Goal: Task Accomplishment & Management: Manage account settings

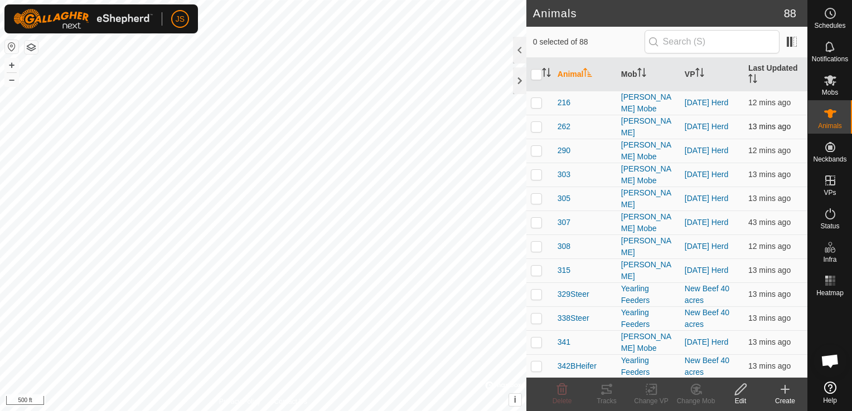
click at [575, 114] on div "Animals 88 0 selected of 88 Animal Mob VP Last Updated 216 [PERSON_NAME] Mobe […" at bounding box center [403, 205] width 807 height 411
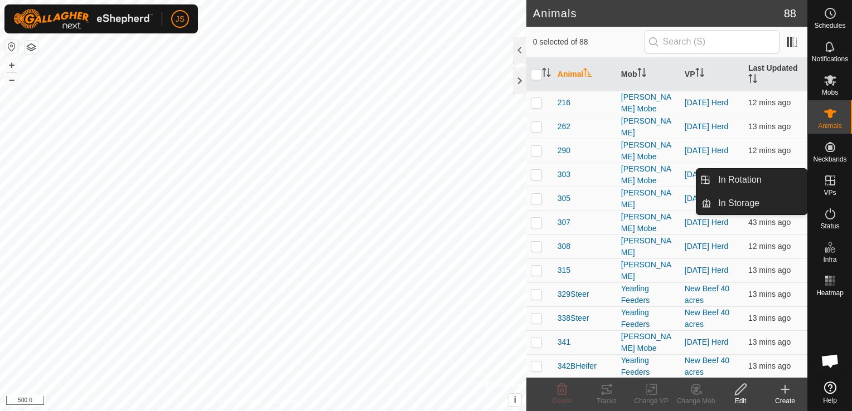
click at [826, 186] on icon at bounding box center [829, 180] width 13 height 13
drag, startPoint x: 793, startPoint y: 179, endPoint x: 766, endPoint y: 179, distance: 27.3
click at [766, 179] on link "In Rotation" at bounding box center [758, 180] width 95 height 22
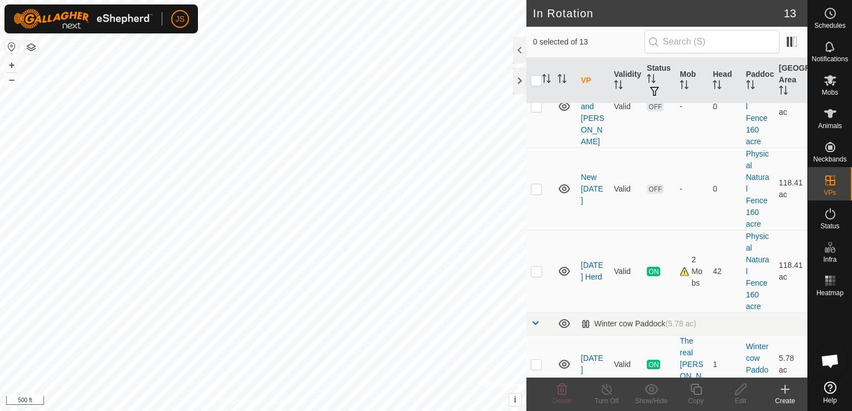
scroll to position [617, 0]
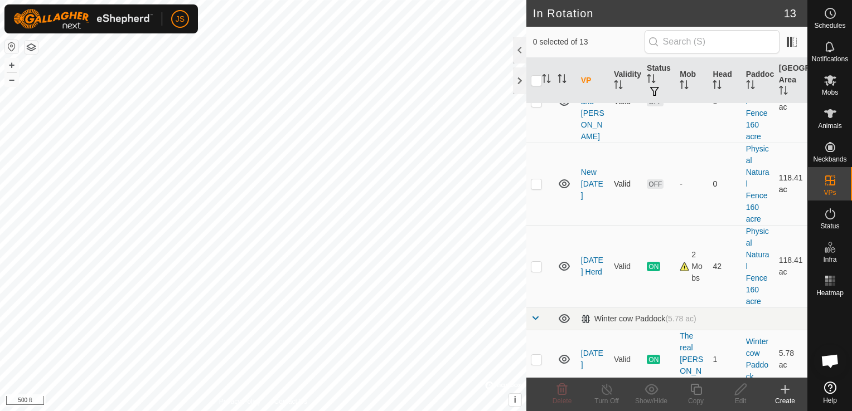
click at [534, 179] on p-checkbox at bounding box center [536, 183] width 11 height 9
checkbox input "true"
click at [740, 394] on icon at bounding box center [740, 389] width 14 height 13
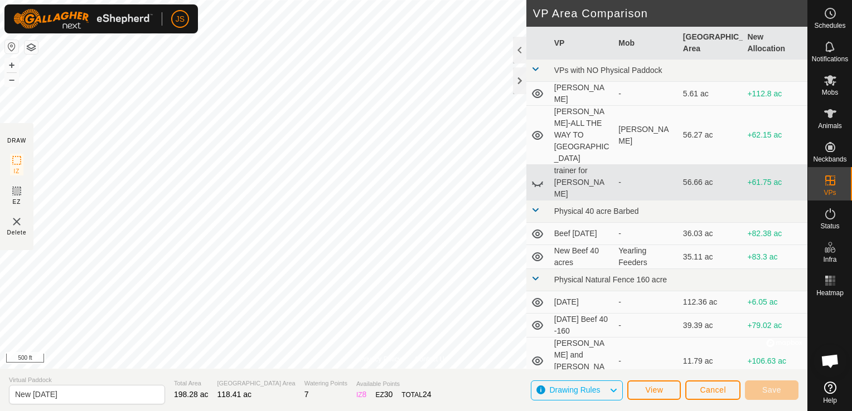
click at [29, 46] on button "button" at bounding box center [31, 47] width 13 height 13
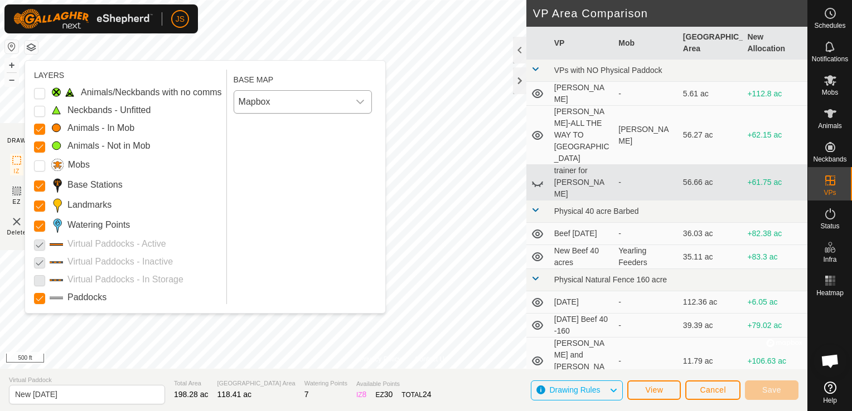
click at [250, 99] on span "Mapbox" at bounding box center [291, 102] width 115 height 22
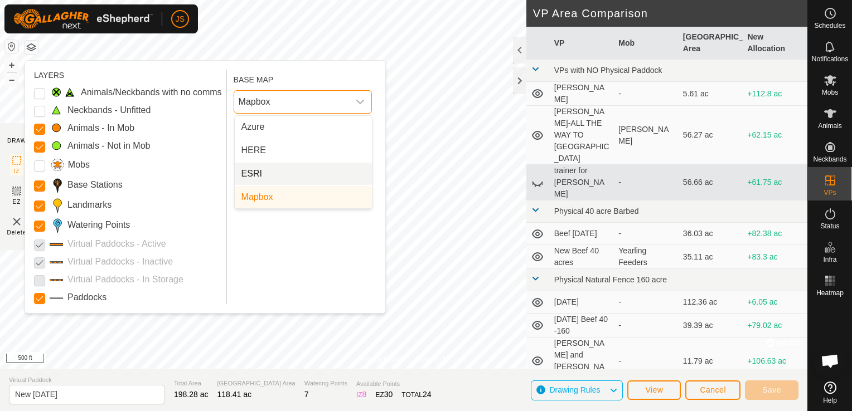
click at [270, 167] on li "ESRI" at bounding box center [303, 174] width 137 height 22
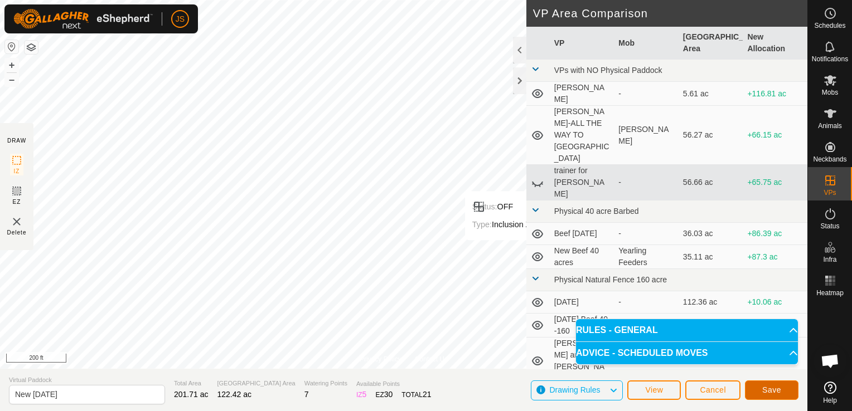
click at [782, 387] on button "Save" at bounding box center [771, 391] width 53 height 20
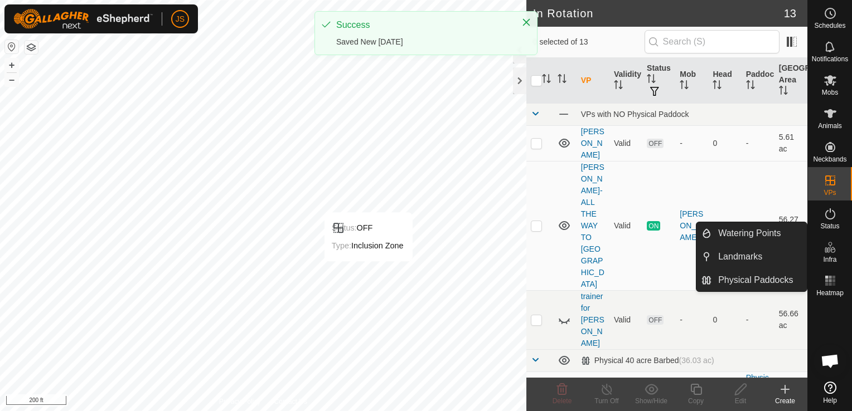
click at [828, 249] on icon at bounding box center [827, 250] width 6 height 6
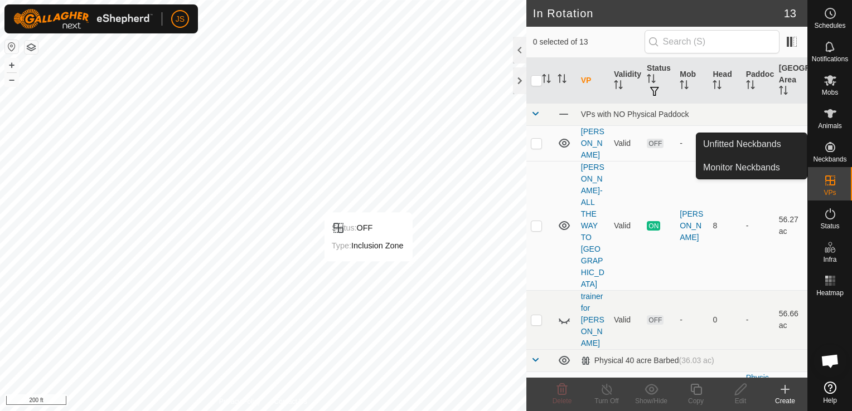
click at [820, 150] on es-neckbands-svg-icon at bounding box center [830, 147] width 20 height 18
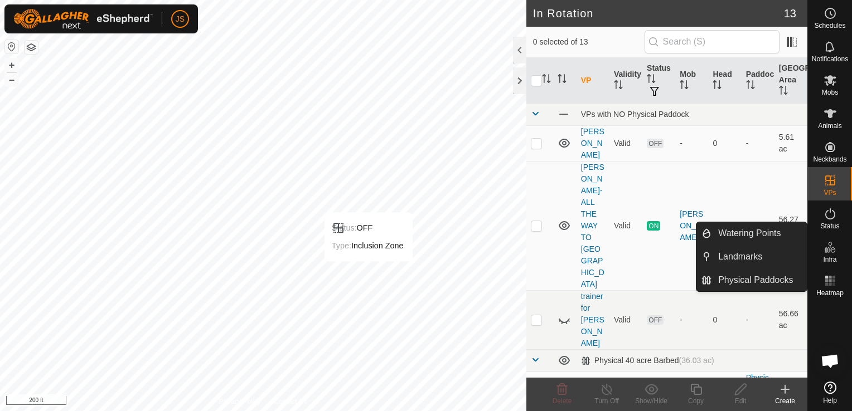
click at [825, 256] on span "Infra" at bounding box center [829, 259] width 13 height 7
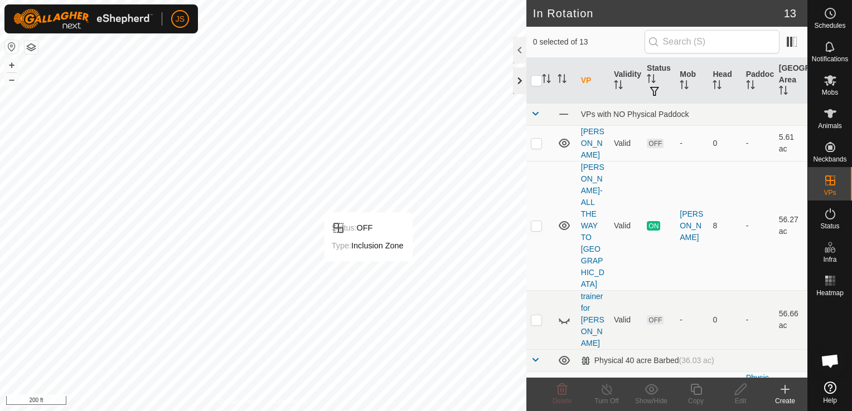
click at [519, 82] on div at bounding box center [519, 80] width 13 height 27
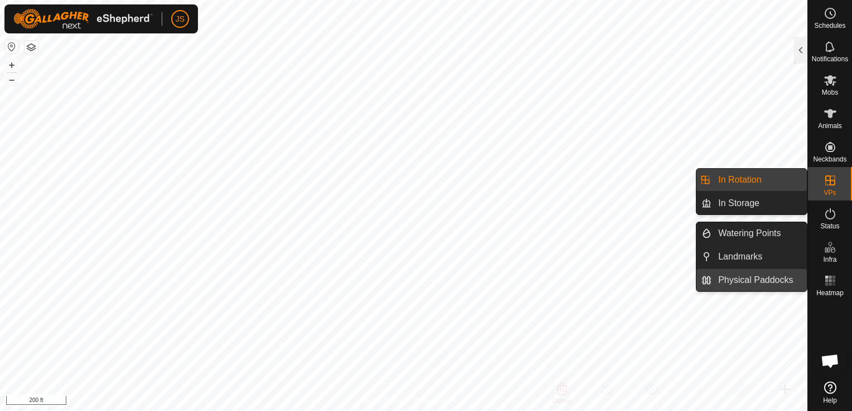
click at [786, 275] on link "Physical Paddocks" at bounding box center [758, 280] width 95 height 22
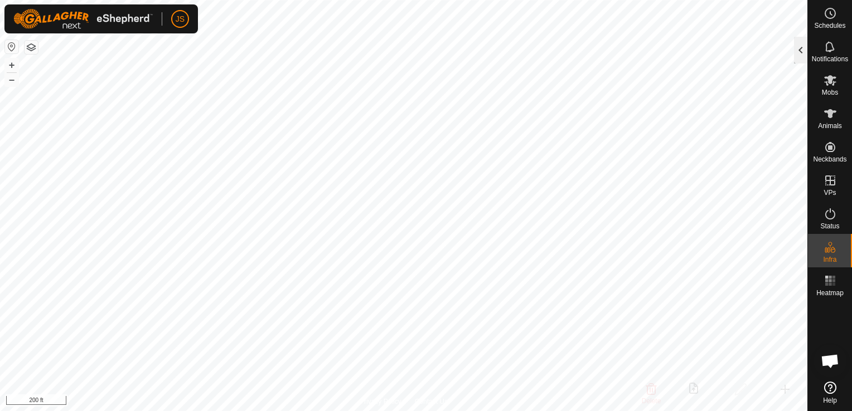
click at [796, 48] on div at bounding box center [800, 50] width 13 height 27
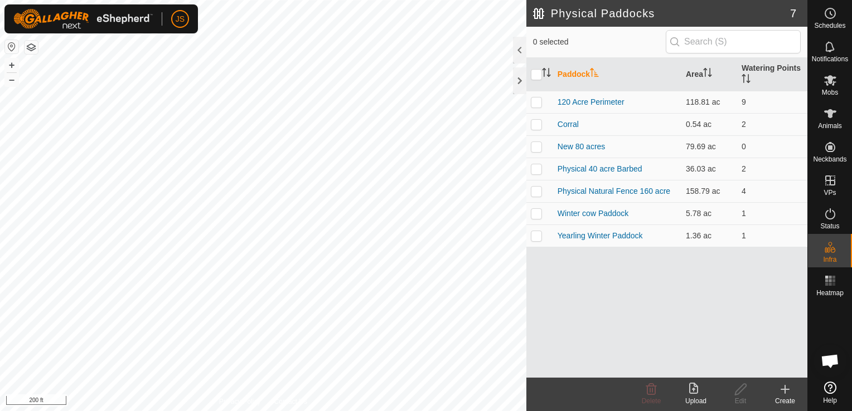
click at [784, 395] on icon at bounding box center [784, 389] width 13 height 13
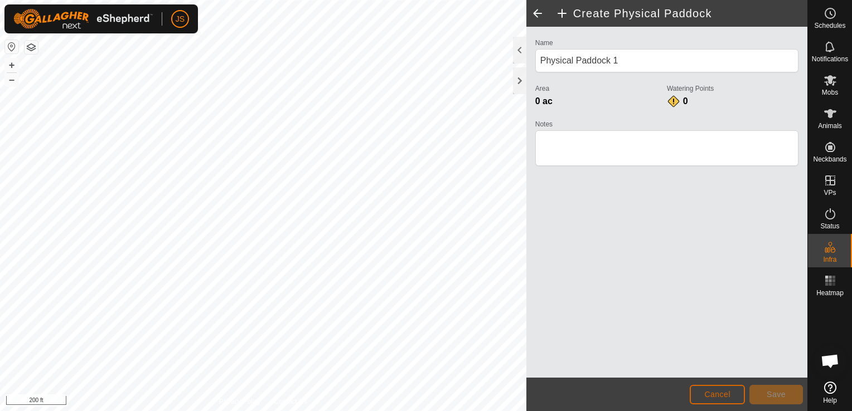
click at [713, 388] on button "Cancel" at bounding box center [716, 395] width 55 height 20
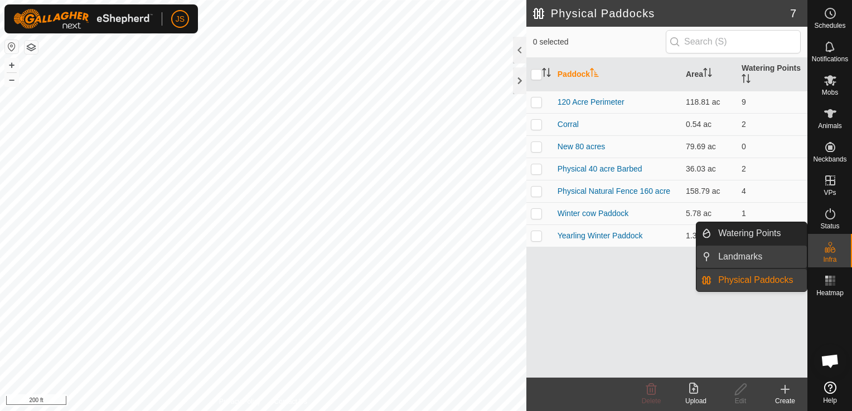
click at [776, 255] on link "Landmarks" at bounding box center [758, 257] width 95 height 22
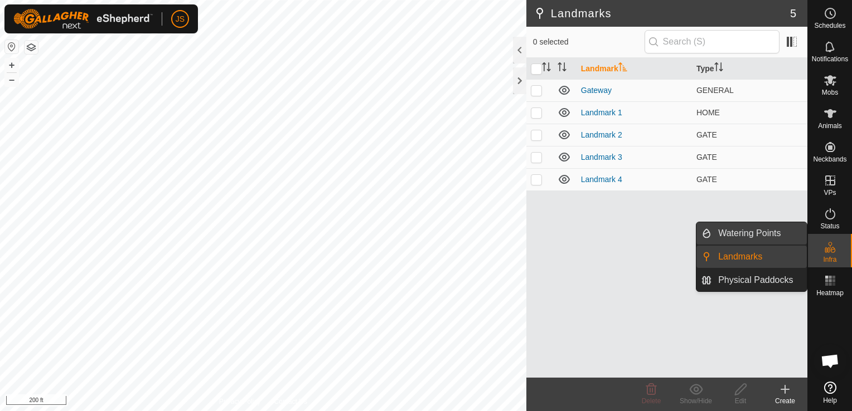
click at [768, 238] on link "Watering Points" at bounding box center [758, 233] width 95 height 22
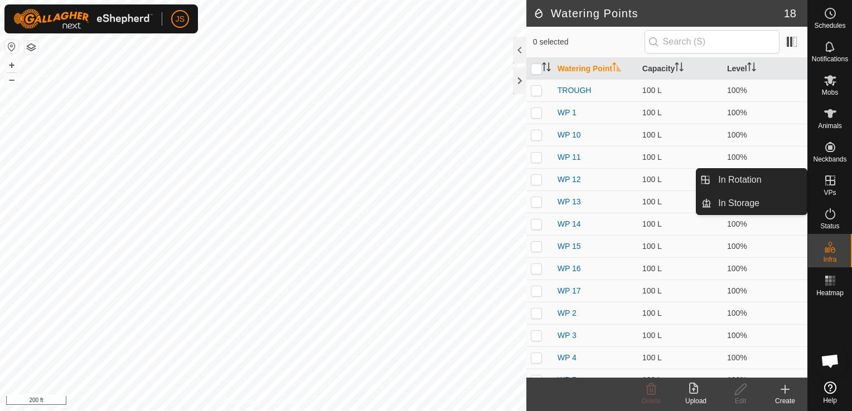
click at [834, 177] on icon at bounding box center [829, 180] width 13 height 13
click at [774, 182] on link "In Rotation" at bounding box center [758, 180] width 95 height 22
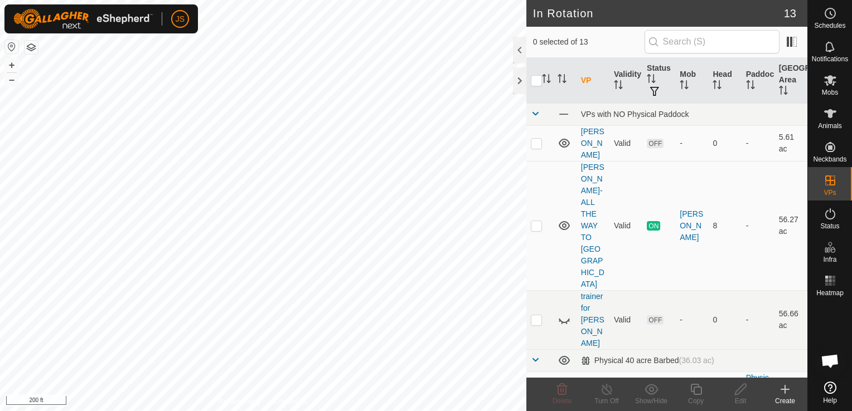
click at [784, 389] on icon at bounding box center [784, 389] width 13 height 13
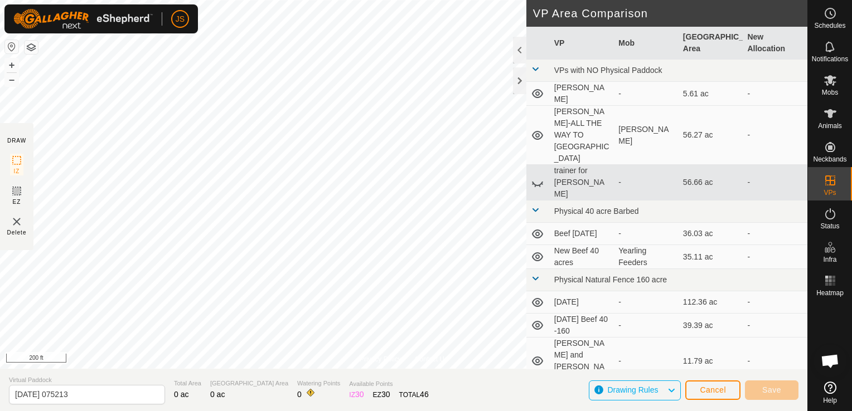
click at [671, 389] on icon at bounding box center [671, 390] width 9 height 14
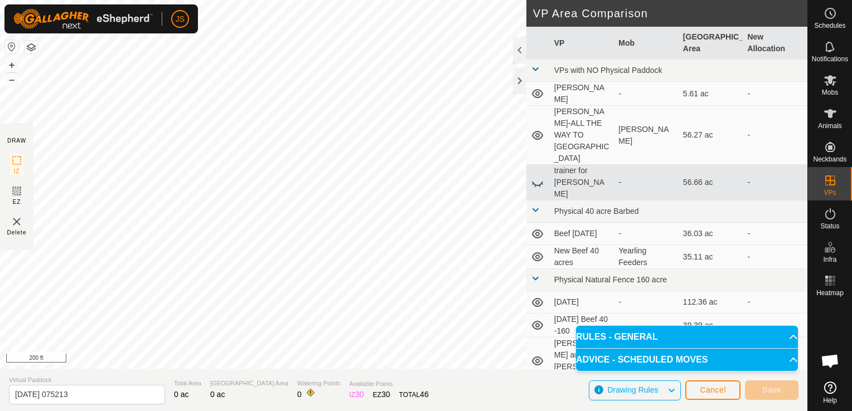
click at [671, 389] on icon at bounding box center [671, 390] width 9 height 14
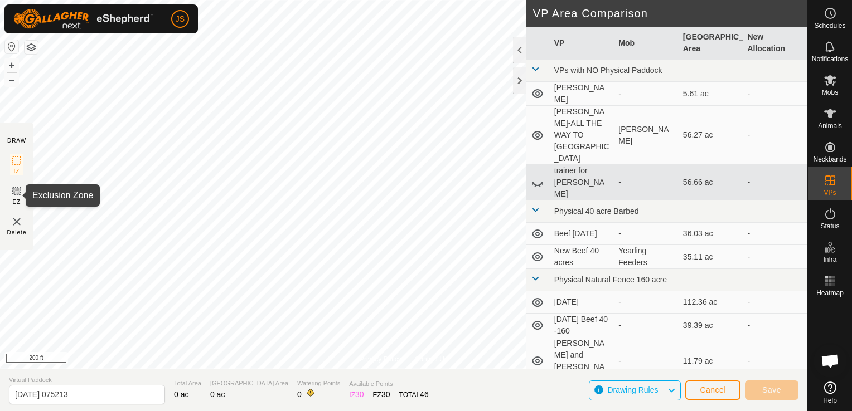
click at [14, 193] on icon at bounding box center [16, 190] width 13 height 13
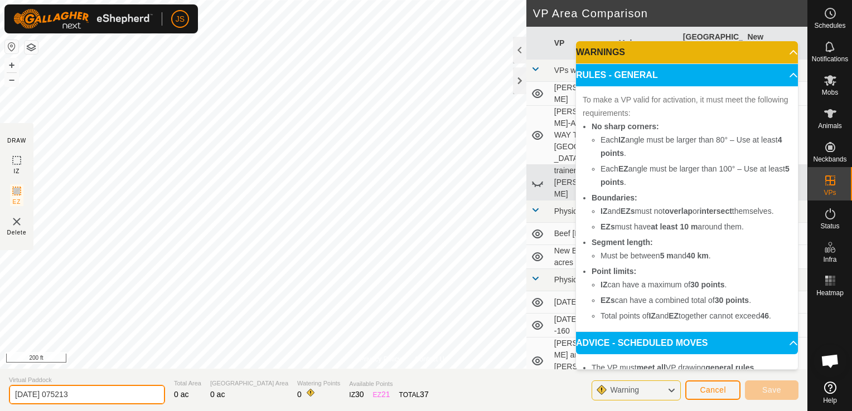
drag, startPoint x: 104, startPoint y: 395, endPoint x: -19, endPoint y: 369, distance: 125.3
click at [0, 369] on html "JS Schedules Notifications Mobs Animals Neckbands VPs Status Infra Heatmap Help…" at bounding box center [426, 205] width 852 height 411
type input "New Concrete Pad"
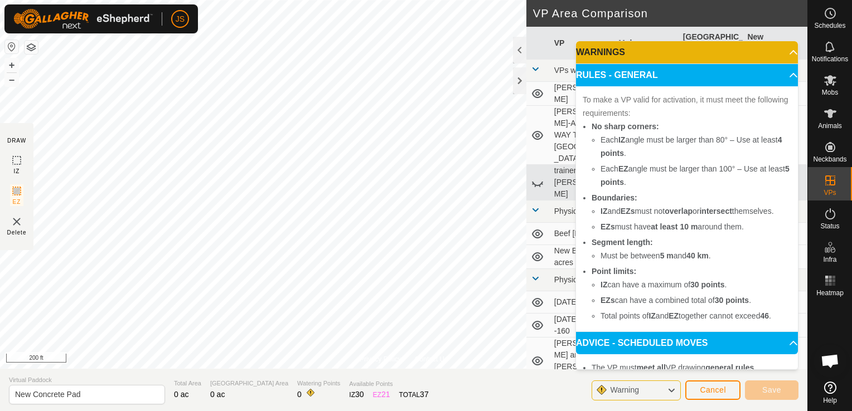
click at [630, 391] on span "Warning" at bounding box center [624, 390] width 29 height 9
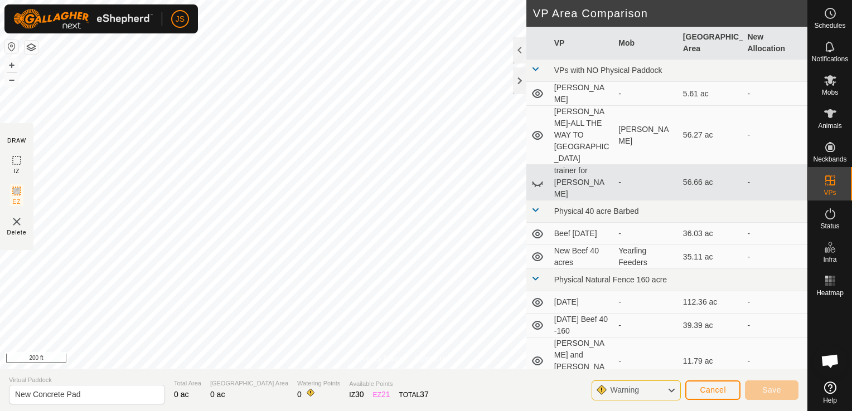
click at [630, 391] on span "Warning" at bounding box center [624, 390] width 29 height 9
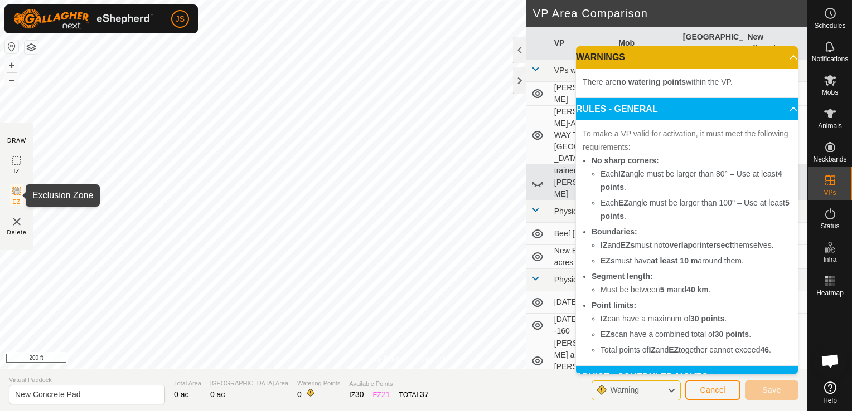
click at [18, 193] on icon at bounding box center [16, 190] width 13 height 13
click at [635, 391] on span "Warning" at bounding box center [624, 390] width 29 height 9
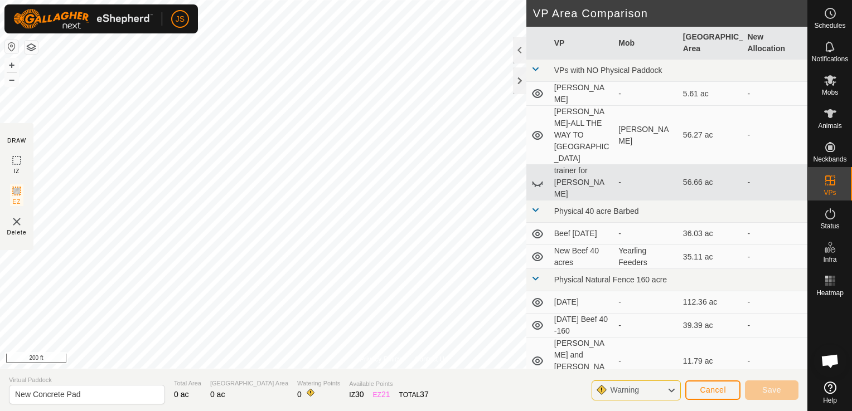
click at [656, 393] on div "Warning" at bounding box center [635, 391] width 89 height 20
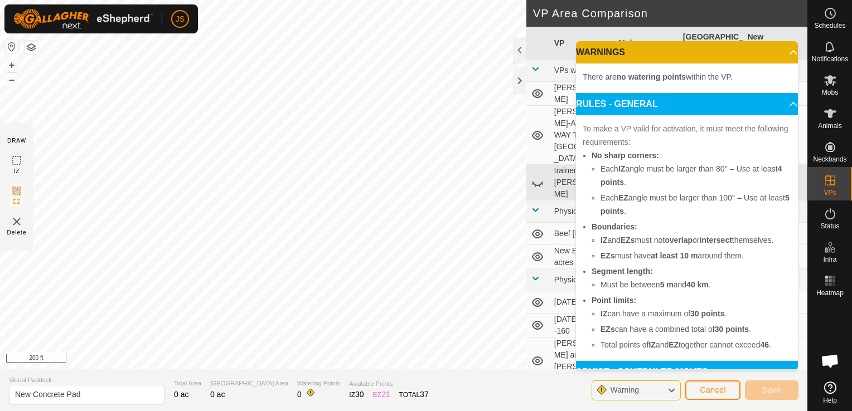
click at [656, 393] on div "Warning" at bounding box center [635, 391] width 89 height 20
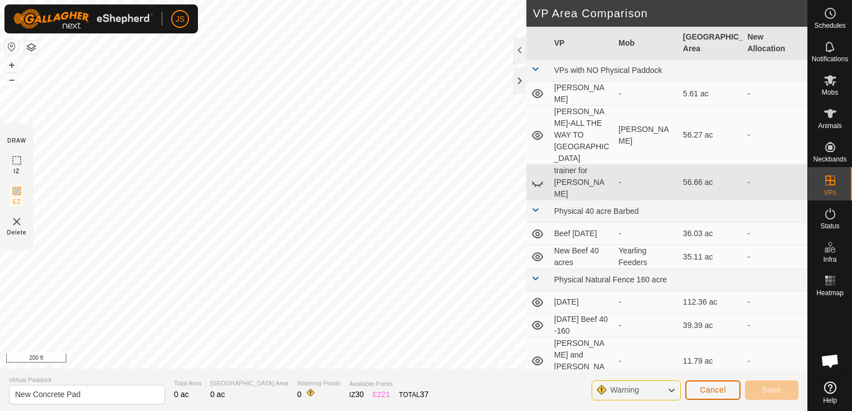
click at [729, 391] on button "Cancel" at bounding box center [712, 391] width 55 height 20
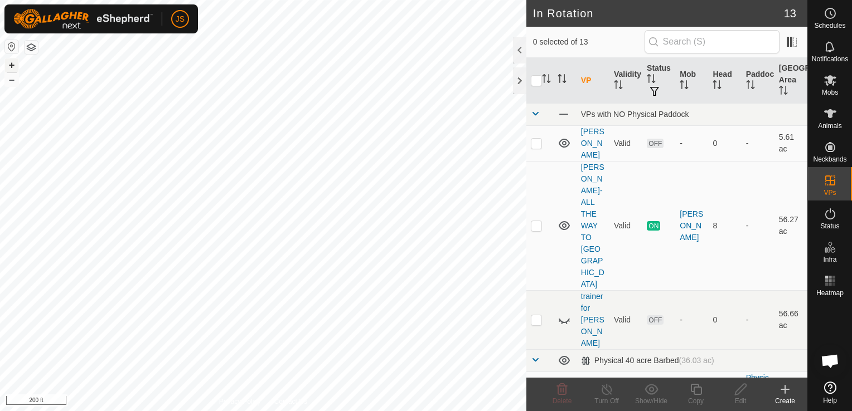
click at [11, 66] on button "+" at bounding box center [11, 65] width 13 height 13
click at [785, 390] on icon at bounding box center [785, 390] width 8 height 0
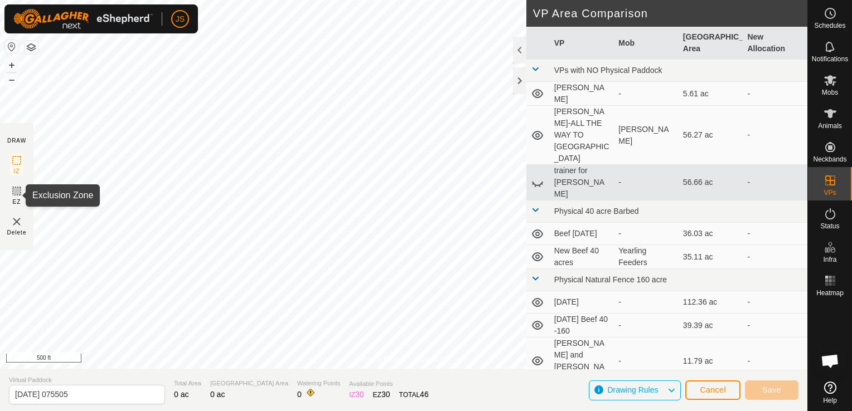
click at [13, 195] on icon at bounding box center [16, 190] width 13 height 13
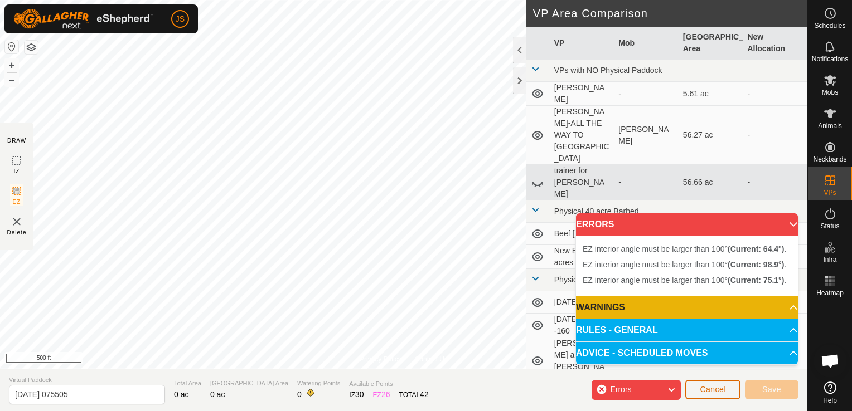
click at [705, 386] on span "Cancel" at bounding box center [712, 389] width 26 height 9
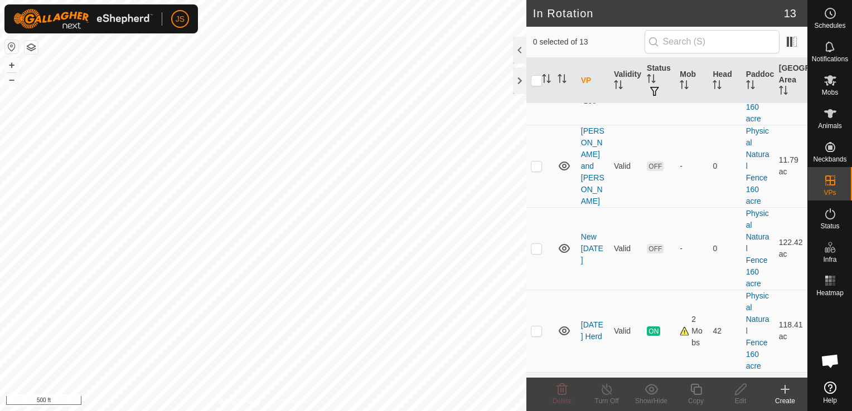
scroll to position [563, 0]
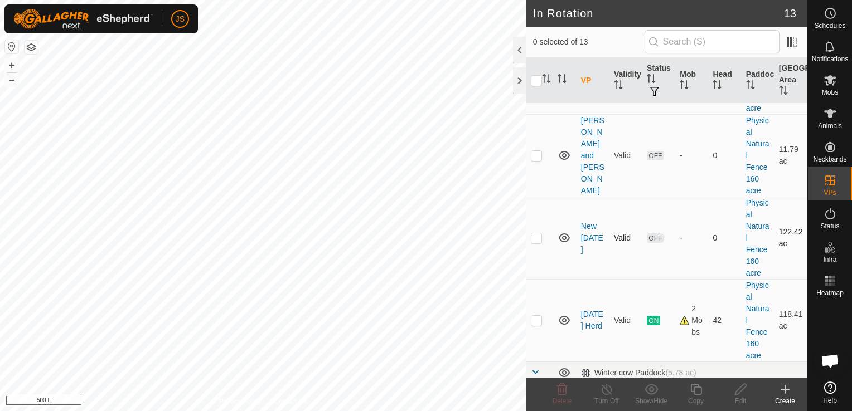
click at [535, 234] on p-checkbox at bounding box center [536, 238] width 11 height 9
checkbox input "true"
click at [739, 399] on div "Edit" at bounding box center [740, 401] width 45 height 10
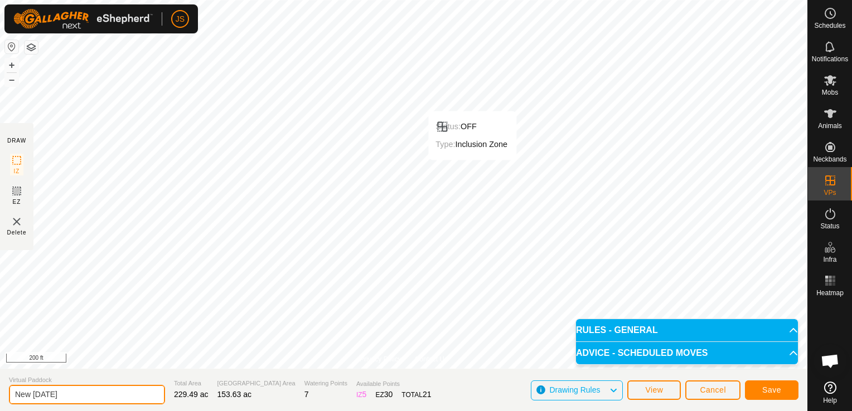
drag, startPoint x: 77, startPoint y: 393, endPoint x: -16, endPoint y: 413, distance: 95.6
click at [0, 411] on html "JS Schedules Notifications Mobs Animals Neckbands VPs Status Infra Heatmap Help…" at bounding box center [426, 205] width 852 height 411
type input "[DATE]"
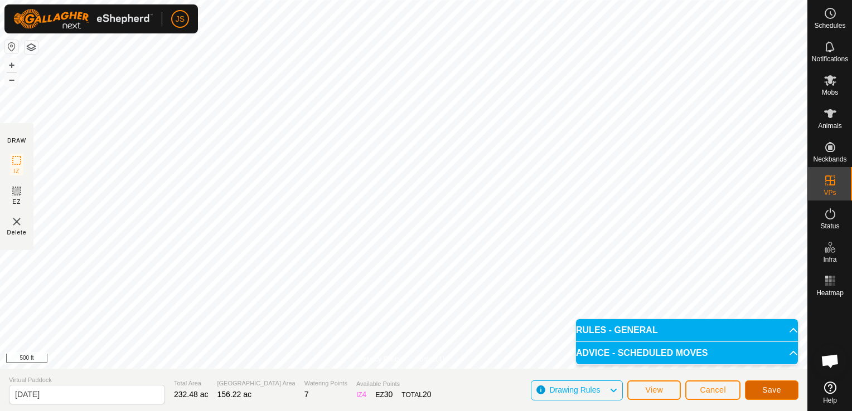
click at [775, 390] on span "Save" at bounding box center [771, 390] width 19 height 9
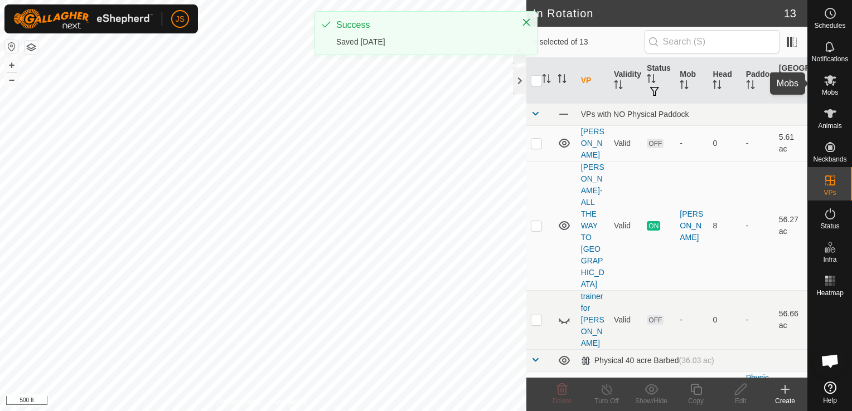
click at [829, 79] on icon at bounding box center [830, 80] width 12 height 11
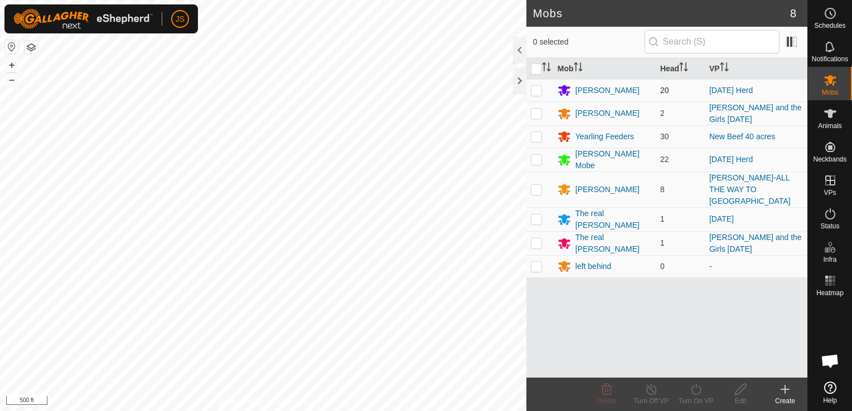
click at [528, 91] on td at bounding box center [539, 90] width 27 height 22
checkbox input "true"
click at [534, 159] on p-checkbox at bounding box center [536, 159] width 11 height 9
checkbox input "true"
click at [701, 392] on icon at bounding box center [696, 389] width 14 height 13
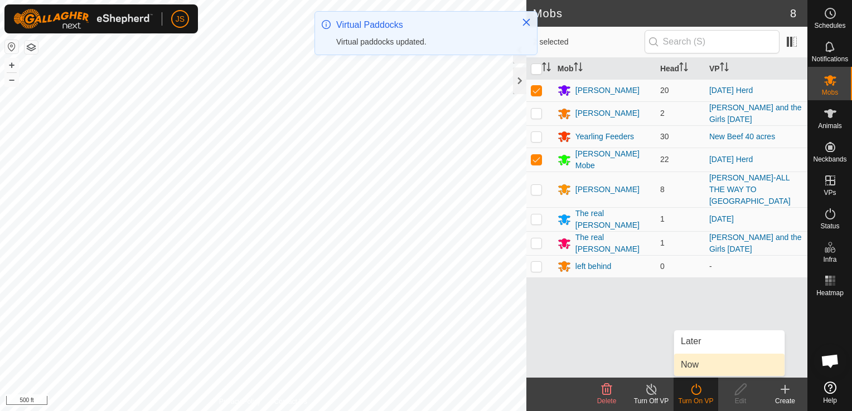
click at [692, 363] on link "Now" at bounding box center [729, 365] width 110 height 22
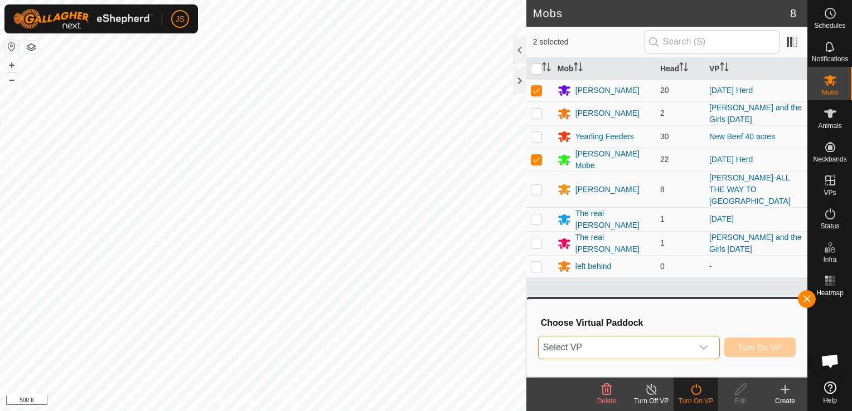
click at [582, 349] on span "Select VP" at bounding box center [615, 348] width 154 height 22
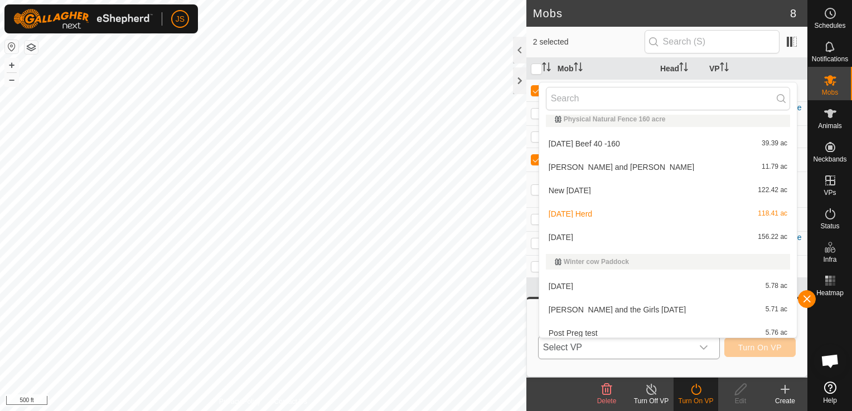
scroll to position [183, 0]
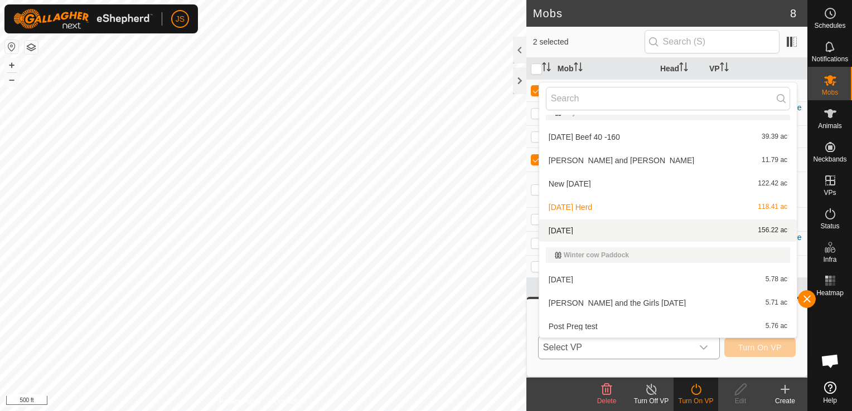
click at [570, 232] on li "[DATE] 156.22 ac" at bounding box center [667, 231] width 257 height 22
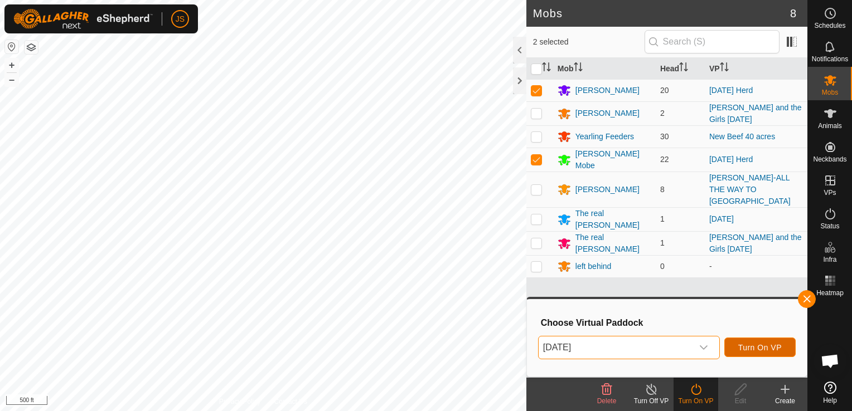
click at [747, 344] on span "Turn On VP" at bounding box center [759, 347] width 43 height 9
